Goal: Task Accomplishment & Management: Use online tool/utility

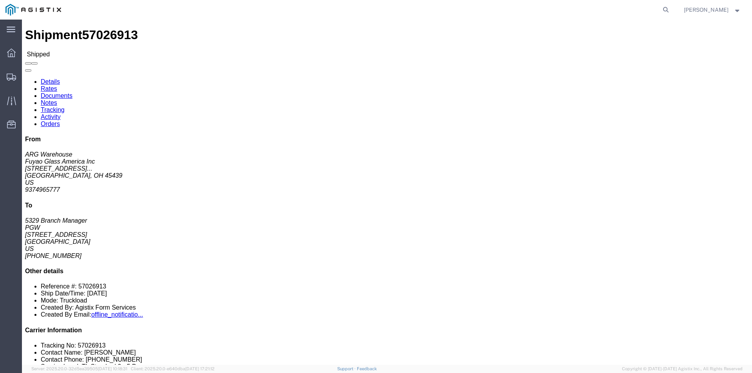
click link "Tracking"
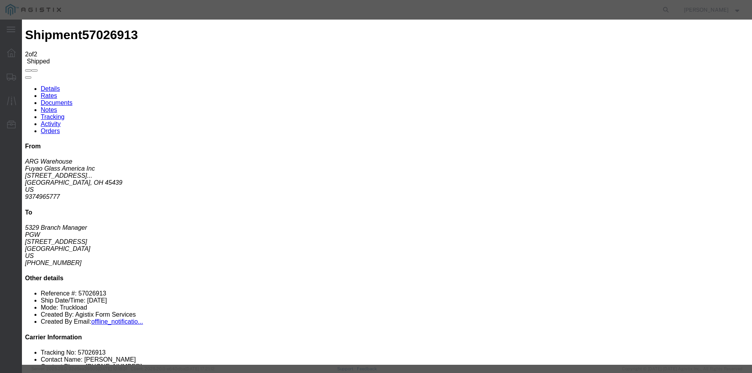
type input "[DATE]"
type input "4:00 PM"
drag, startPoint x: 249, startPoint y: 98, endPoint x: 290, endPoint y: 99, distance: 41.9
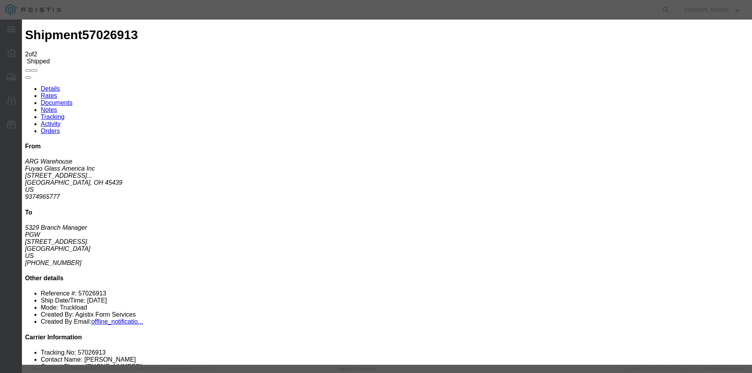
scroll to position [0, 0]
type input "[DATE]"
select select "DELIVRED"
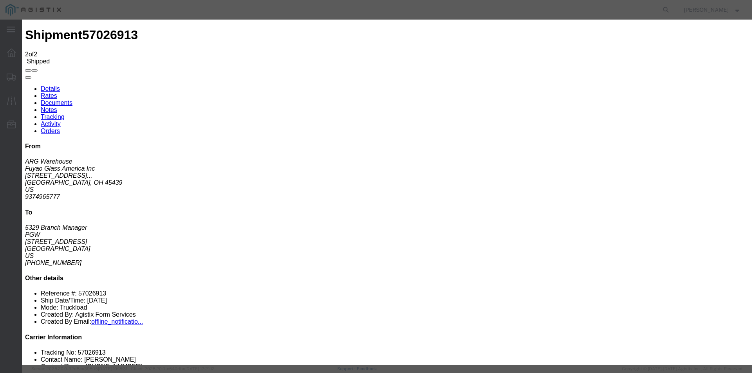
drag, startPoint x: 362, startPoint y: 101, endPoint x: 323, endPoint y: 101, distance: 39.9
drag, startPoint x: 371, startPoint y: 96, endPoint x: 337, endPoint y: 100, distance: 33.9
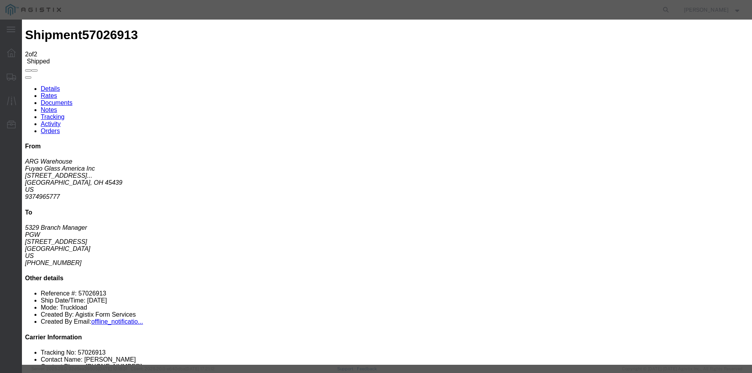
drag, startPoint x: 362, startPoint y: 101, endPoint x: 333, endPoint y: 101, distance: 29.4
type input "500 m:00 PM"
drag, startPoint x: 366, startPoint y: 98, endPoint x: 332, endPoint y: 99, distance: 34.1
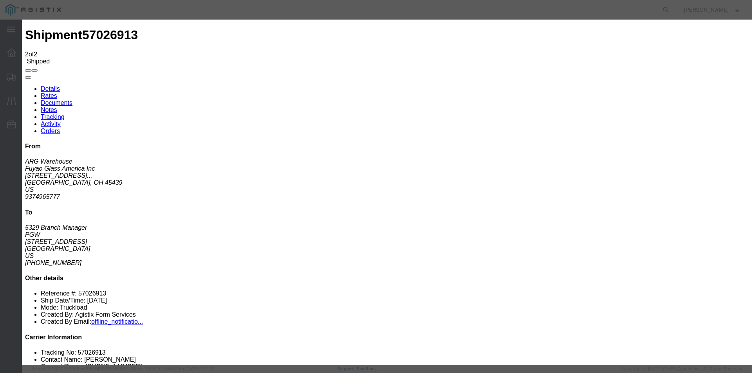
drag, startPoint x: 366, startPoint y: 99, endPoint x: 327, endPoint y: 99, distance: 38.7
type input "5:00 PM"
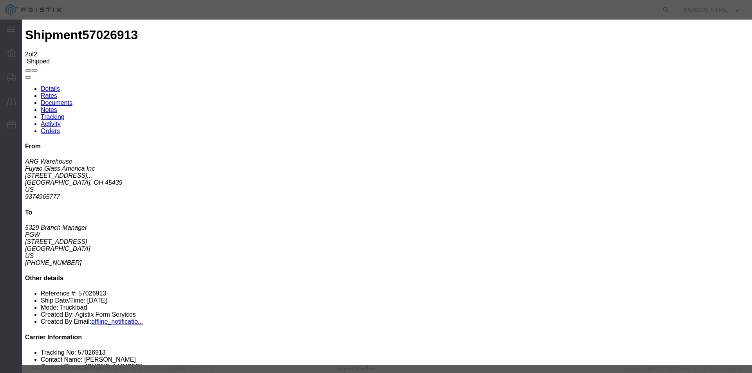
select select "{"pickupDeliveryInfoId": "123358158","pickupOrDelivery": "D","stopNum": "100","…"
select select "OH"
type input "Chillicothe"
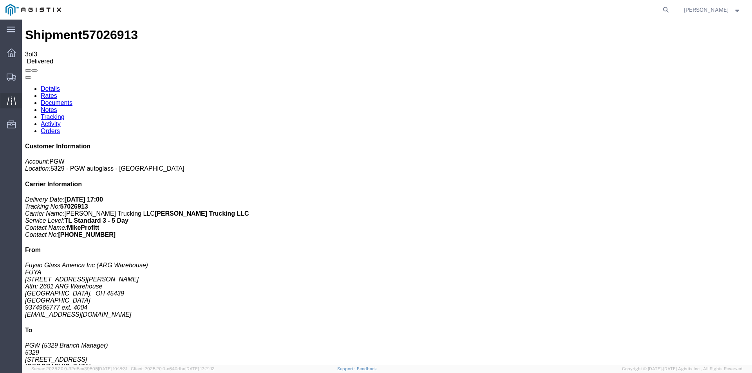
click at [10, 102] on icon at bounding box center [11, 100] width 9 height 9
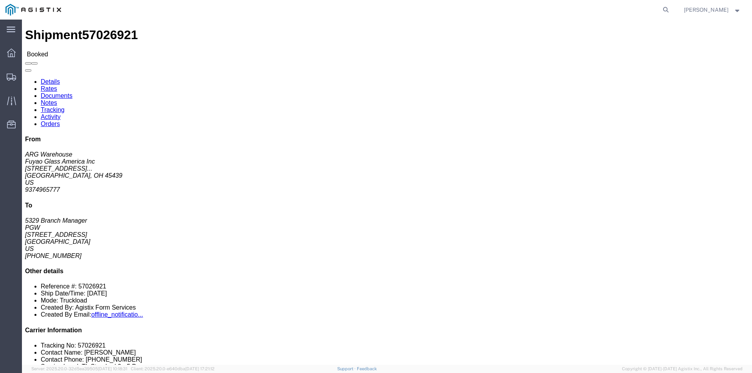
click link "Tracking"
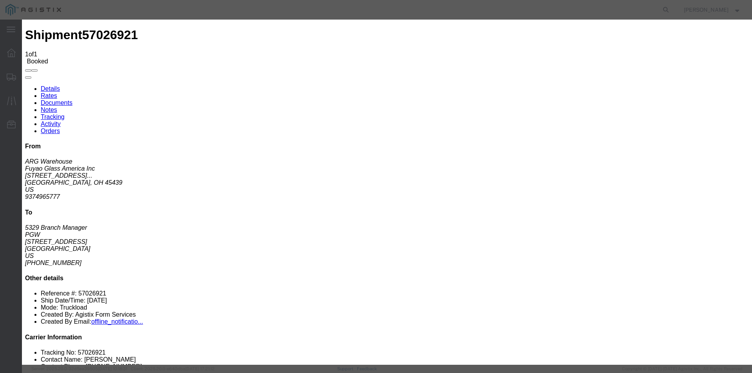
type input "[DATE]"
type input "4:00 PM"
select select "ARVPULOC"
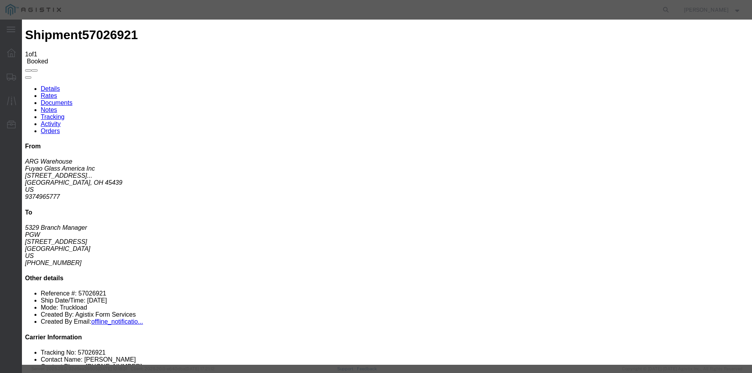
drag, startPoint x: 362, startPoint y: 102, endPoint x: 346, endPoint y: 101, distance: 16.1
drag, startPoint x: 358, startPoint y: 100, endPoint x: 332, endPoint y: 103, distance: 26.8
type input "12:45 PM"
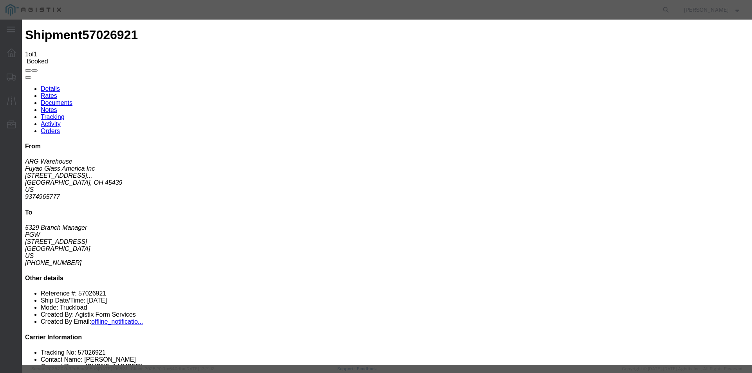
select select "{"pickupDeliveryInfoId": "123358176","pickupOrDelivery": "P","stopNum": "1","lo…"
select select "OH"
type input "Moraine"
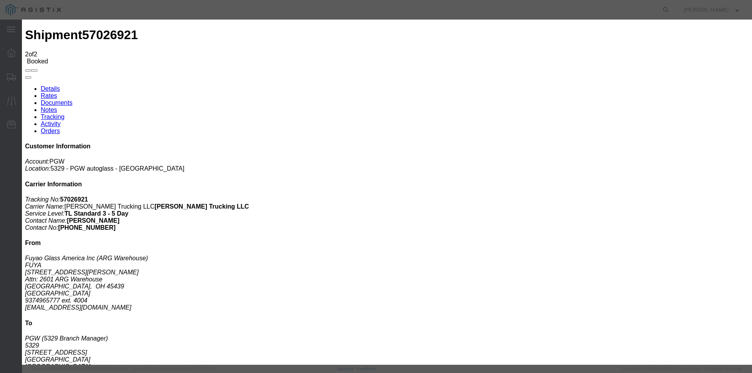
type input "[DATE]"
type input "5:00 PM"
select select "LOADED"
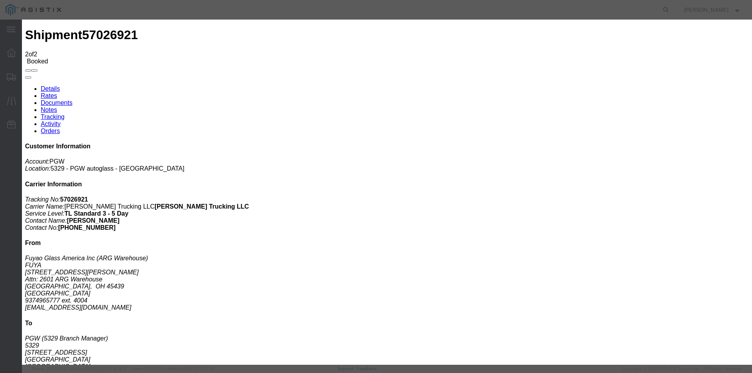
select select "{"pickupDeliveryInfoId": "123358176","pickupOrDelivery": "P","stopNum": "1","lo…"
select select "OH"
type input "Moraine"
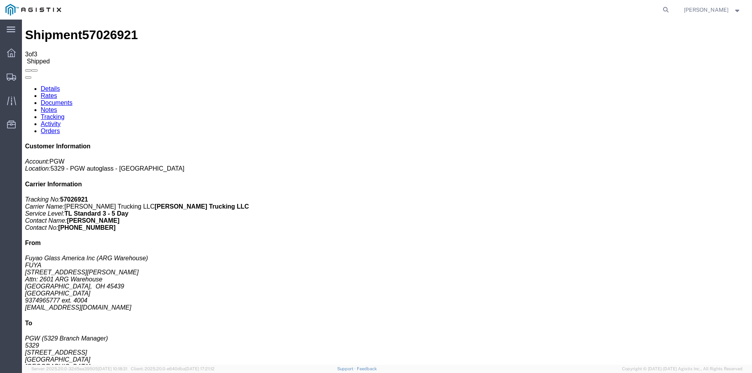
scroll to position [32, 0]
